Goal: Task Accomplishment & Management: Manage account settings

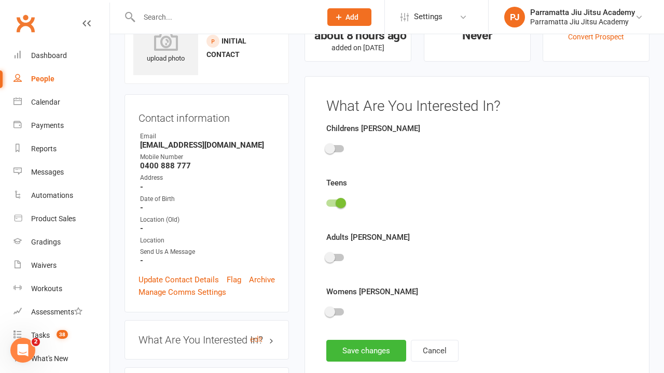
scroll to position [72, 0]
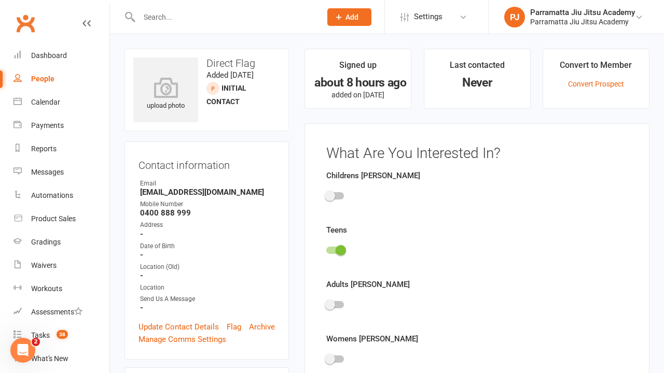
scroll to position [72, 0]
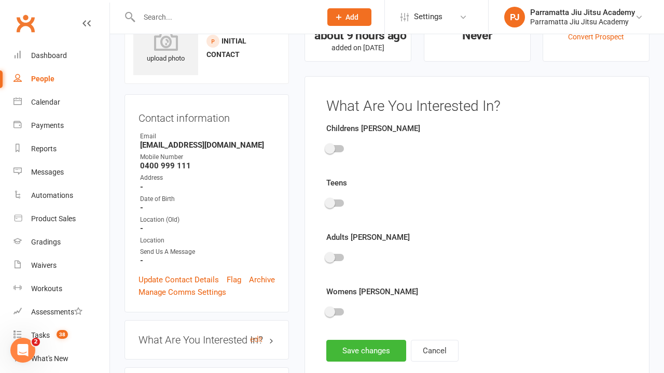
scroll to position [72, 0]
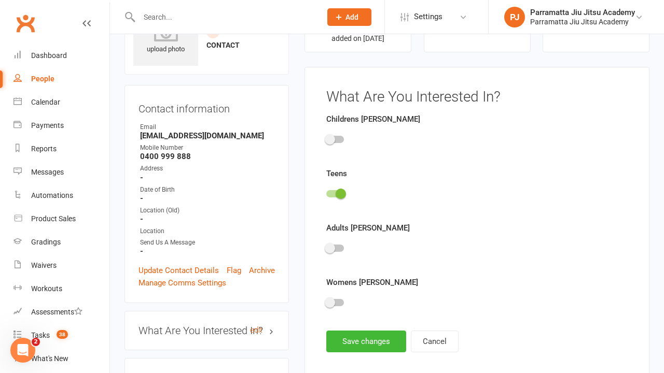
scroll to position [72, 0]
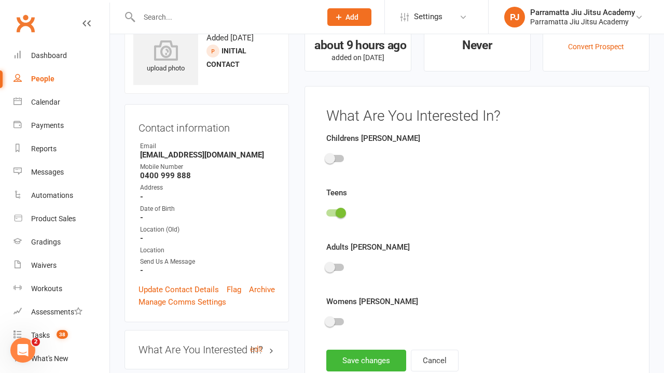
scroll to position [72, 0]
